Goal: Task Accomplishment & Management: Complete application form

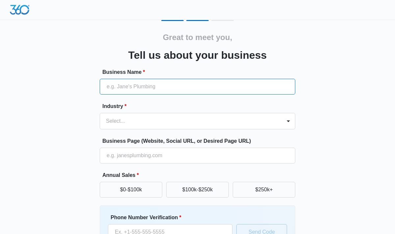
click at [135, 86] on input "Business Name *" at bounding box center [197, 87] width 195 height 16
type input "Influence Cafe"
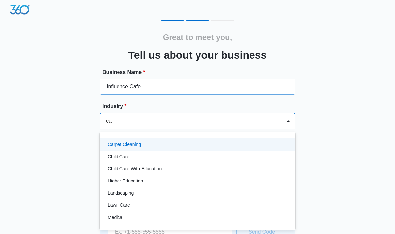
type input "c"
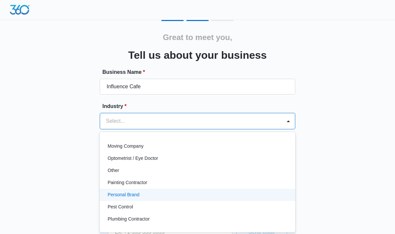
scroll to position [363, 0]
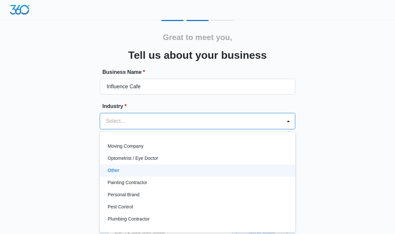
click at [131, 174] on div "Other" at bounding box center [197, 170] width 178 height 7
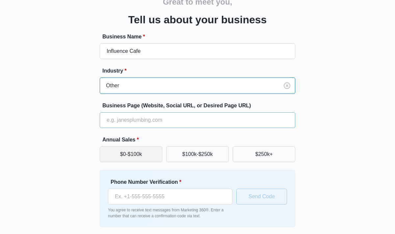
click at [140, 156] on button "$0-$100k" at bounding box center [131, 155] width 62 height 16
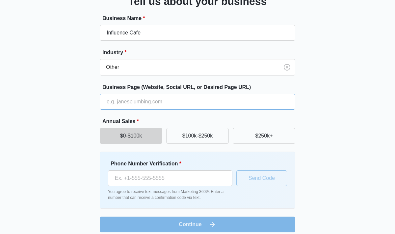
scroll to position [60, 0]
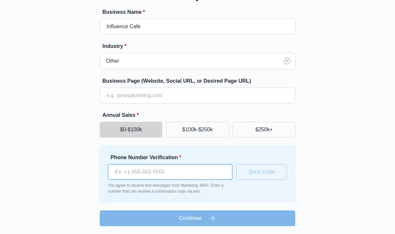
click at [143, 169] on input "Phone Number Verification *" at bounding box center [170, 172] width 124 height 16
type input "[PHONE_NUMBER]"
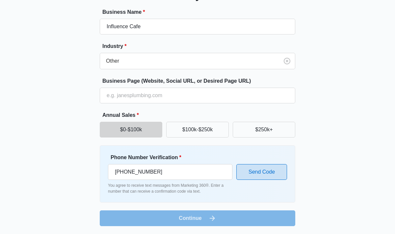
click at [247, 171] on button "Send Code" at bounding box center [261, 172] width 51 height 16
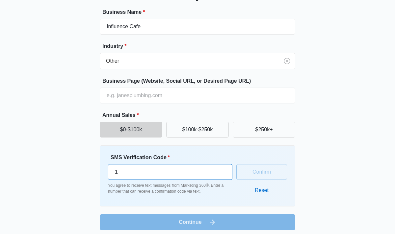
type input "1"
click at [221, 172] on input "1" at bounding box center [170, 172] width 124 height 16
click at [202, 174] on input "1" at bounding box center [170, 172] width 124 height 16
type input "390563"
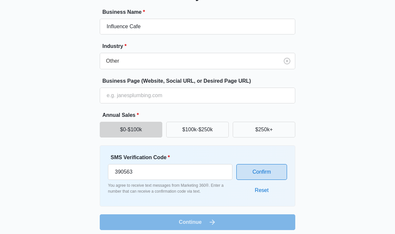
click at [258, 178] on button "Confirm" at bounding box center [261, 172] width 51 height 16
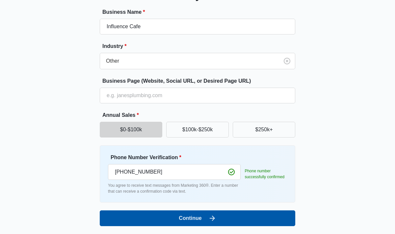
click at [226, 216] on button "Continue" at bounding box center [197, 219] width 195 height 16
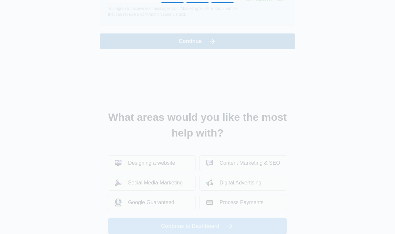
scroll to position [0, 0]
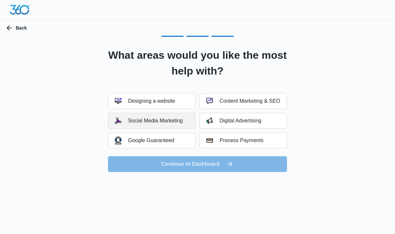
click at [176, 116] on button "Social Media Marketing" at bounding box center [151, 121] width 87 height 16
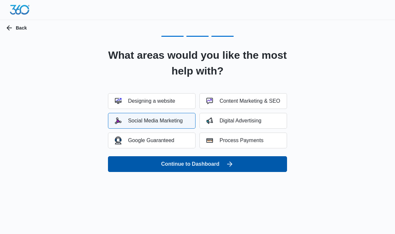
click at [187, 161] on button "Continue to Dashboard" at bounding box center [197, 164] width 179 height 16
